Goal: Contribute content: Contribute content

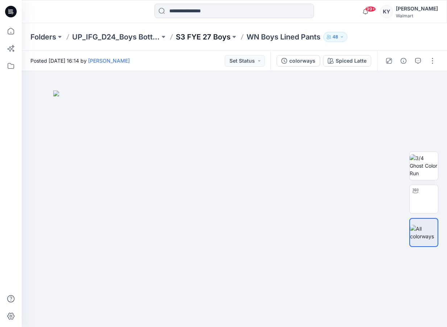
click at [200, 38] on p "S3 FYE 27 Boys" at bounding box center [203, 37] width 55 height 10
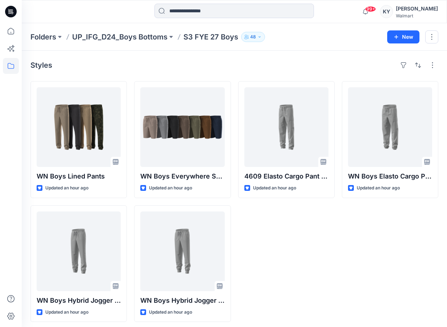
scroll to position [4, 0]
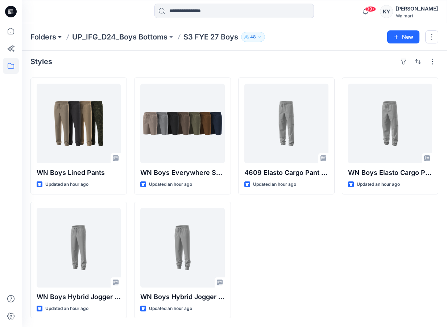
click at [58, 37] on button at bounding box center [59, 37] width 7 height 10
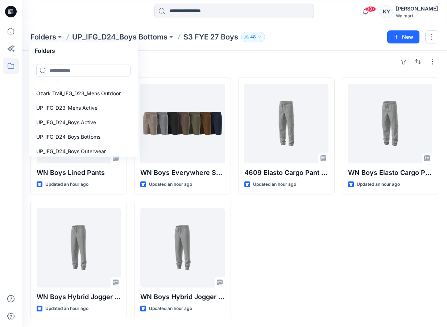
scroll to position [56, 0]
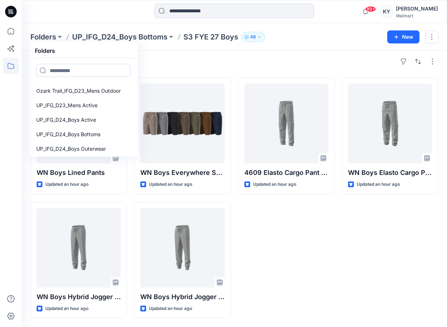
click at [201, 62] on div "Styles" at bounding box center [234, 62] width 408 height 12
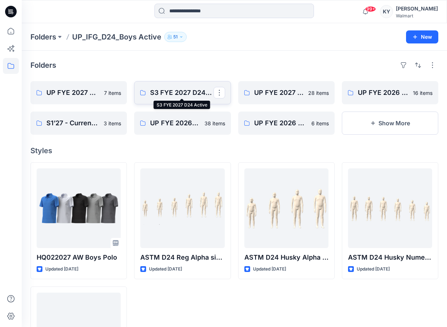
click at [192, 95] on p "S3 FYE 2027 D24 Active" at bounding box center [181, 93] width 63 height 10
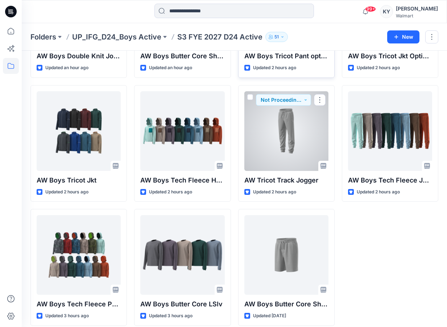
scroll to position [128, 0]
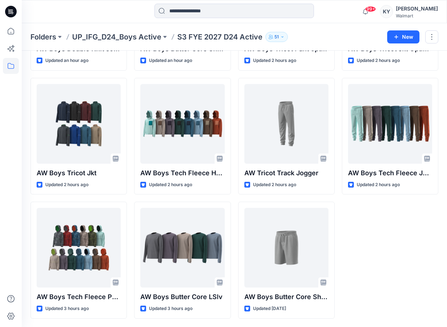
click at [364, 239] on div "AW Boys Tricot Jkt Option 2 Updated 2 hours ago AW Boys Tech Fleece Jogger Upda…" at bounding box center [390, 136] width 96 height 365
click at [365, 246] on div "AW Boys Tricot Jkt Option 2 Updated 2 hours ago AW Boys Tech Fleece Jogger Upda…" at bounding box center [390, 136] width 96 height 365
click at [366, 253] on div "AW Boys Tricot Jkt Option 2 Updated 2 hours ago AW Boys Tech Fleece Jogger Upda…" at bounding box center [390, 136] width 96 height 365
click at [399, 276] on div "AW Boys Tricot Jkt Option 2 Updated 2 hours ago AW Boys Tech Fleece Jogger Upda…" at bounding box center [390, 136] width 96 height 365
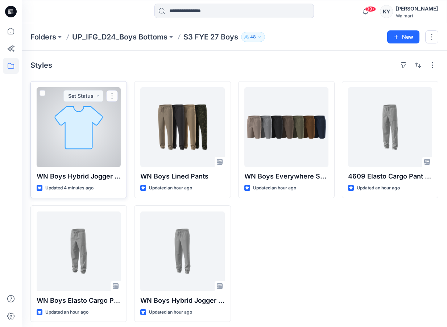
click at [106, 153] on div at bounding box center [79, 127] width 84 height 80
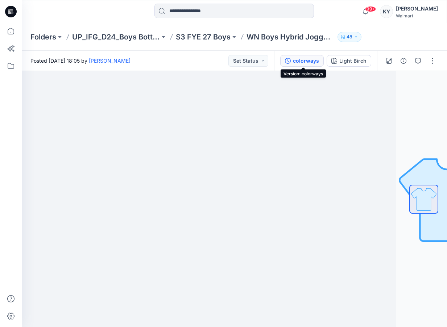
click at [298, 57] on div "colorways" at bounding box center [306, 61] width 26 height 8
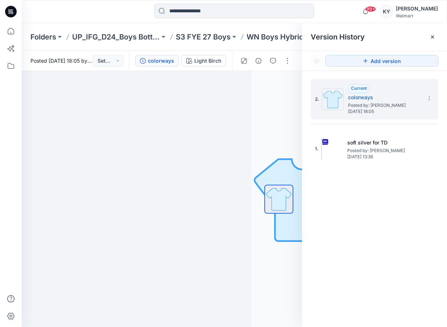
click at [367, 193] on div "2. Current colorways Posted by: Kei Yip Sunday, September 28, 2025 18:05 1. sof…" at bounding box center [374, 204] width 145 height 267
click at [276, 37] on p "WN Boys Hybrid Jogger (Rib Cuffs)" at bounding box center [290, 37] width 88 height 10
click at [222, 38] on p "S3 FYE 27 Boys" at bounding box center [203, 37] width 55 height 10
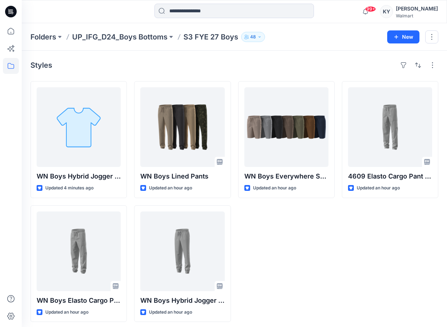
click at [281, 249] on div "WN Boys Everywhere Shorts Updated an hour ago" at bounding box center [286, 201] width 96 height 241
click at [339, 64] on div "Styles" at bounding box center [234, 65] width 408 height 12
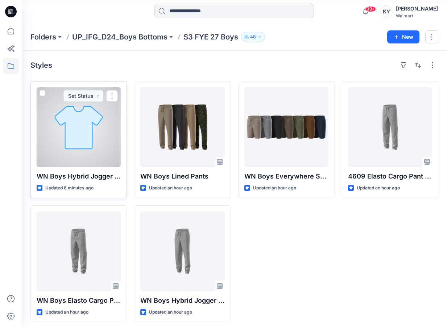
click at [81, 132] on div at bounding box center [79, 127] width 84 height 80
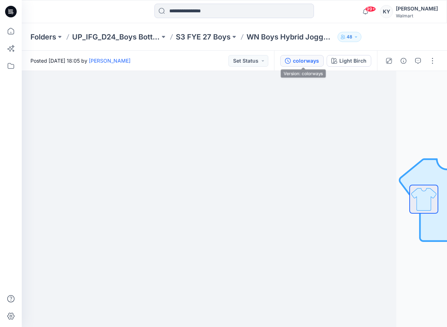
click at [312, 62] on div "colorways" at bounding box center [306, 61] width 26 height 8
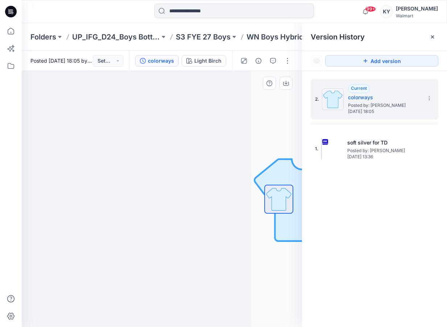
click at [242, 91] on img at bounding box center [111, 91] width 362 height 0
click at [239, 91] on img at bounding box center [111, 91] width 362 height 0
click at [197, 91] on img at bounding box center [111, 91] width 362 height 0
click at [433, 36] on icon at bounding box center [432, 37] width 3 height 3
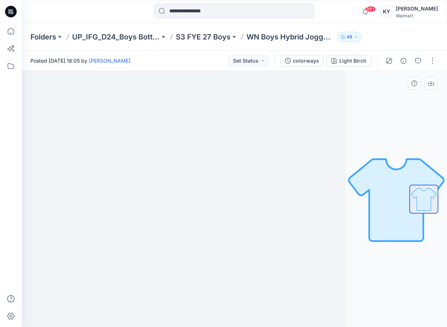
click at [95, 91] on img at bounding box center [184, 91] width 362 height 0
click at [434, 63] on button "button" at bounding box center [432, 61] width 12 height 12
click at [391, 95] on button "Edit" at bounding box center [401, 97] width 67 height 13
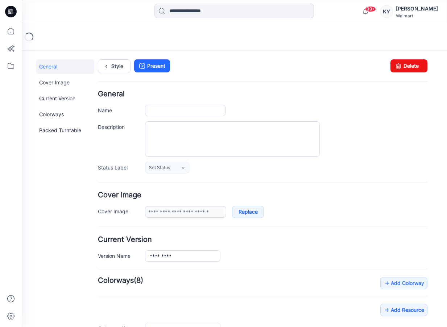
type input "**********"
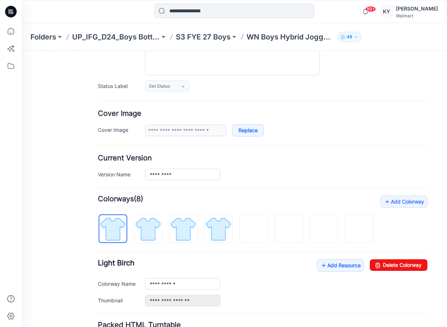
scroll to position [144, 0]
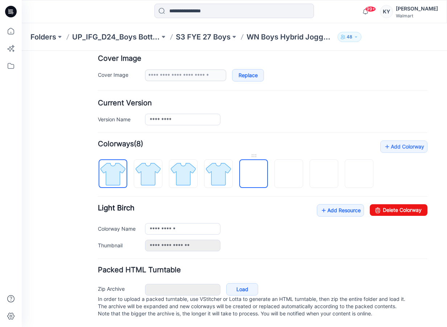
click at [254, 174] on img at bounding box center [254, 174] width 0 height 0
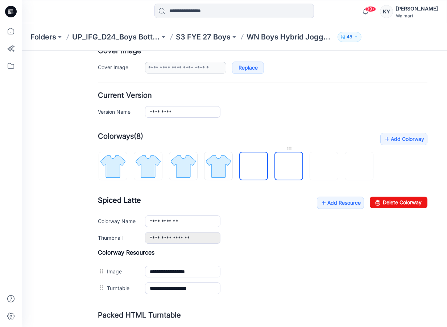
click at [289, 167] on img at bounding box center [289, 167] width 0 height 0
click at [324, 167] on img at bounding box center [324, 167] width 0 height 0
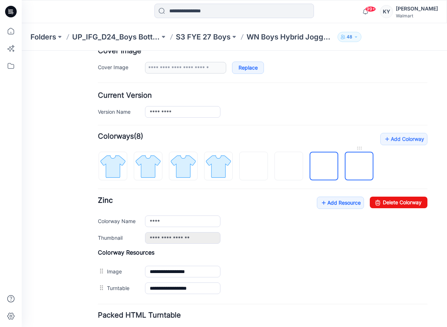
click at [359, 167] on img at bounding box center [359, 167] width 0 height 0
click at [338, 168] on div at bounding box center [238, 162] width 281 height 37
click at [324, 167] on img at bounding box center [324, 167] width 0 height 0
click at [289, 167] on img at bounding box center [289, 167] width 0 height 0
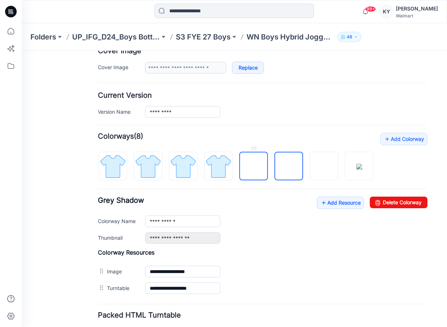
click at [254, 167] on img at bounding box center [254, 167] width 0 height 0
click at [114, 170] on img at bounding box center [112, 166] width 27 height 27
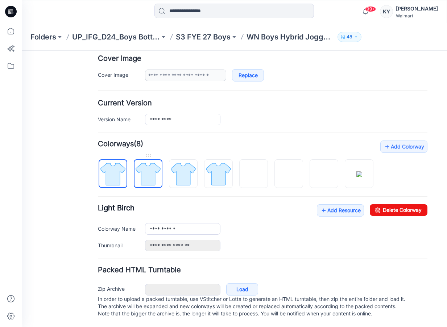
click at [148, 167] on img at bounding box center [147, 173] width 27 height 27
click at [184, 171] on img at bounding box center [183, 173] width 27 height 27
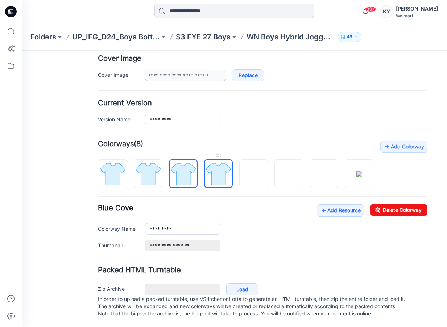
click at [219, 172] on img at bounding box center [218, 173] width 27 height 27
type input "**********"
click at [268, 223] on div "**********" at bounding box center [286, 229] width 282 height 12
click at [286, 143] on div "**********" at bounding box center [262, 196] width 329 height 111
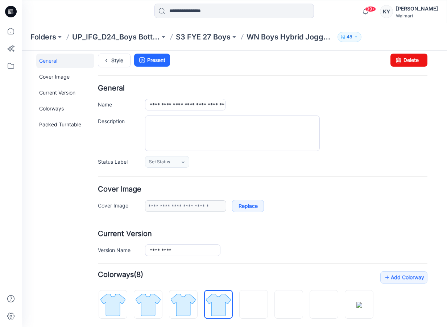
scroll to position [0, 0]
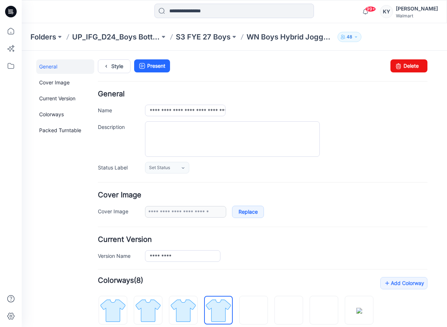
click at [196, 72] on div "Style Present Changes Saved Delete" at bounding box center [262, 74] width 329 height 31
click at [117, 66] on link "Style" at bounding box center [114, 66] width 33 height 14
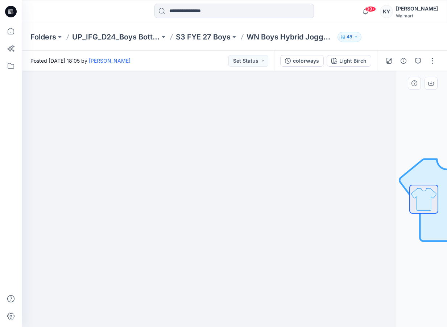
click at [317, 91] on img at bounding box center [184, 91] width 362 height 0
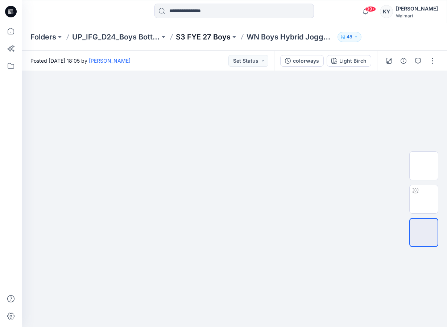
click at [199, 37] on p "S3 FYE 27 Boys" at bounding box center [203, 37] width 55 height 10
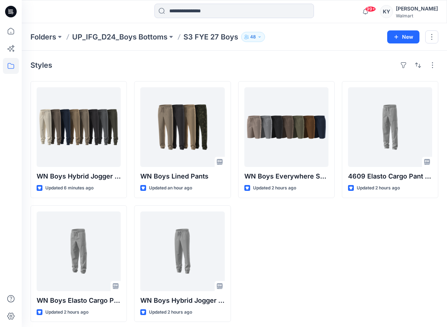
scroll to position [4, 0]
